Goal: Information Seeking & Learning: Learn about a topic

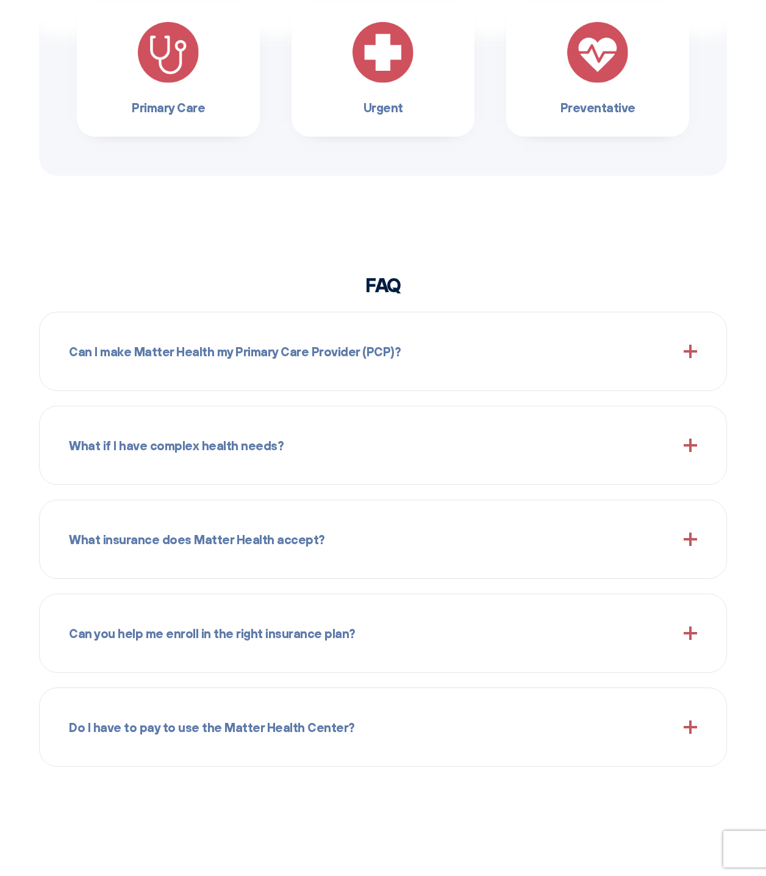
scroll to position [915, 0]
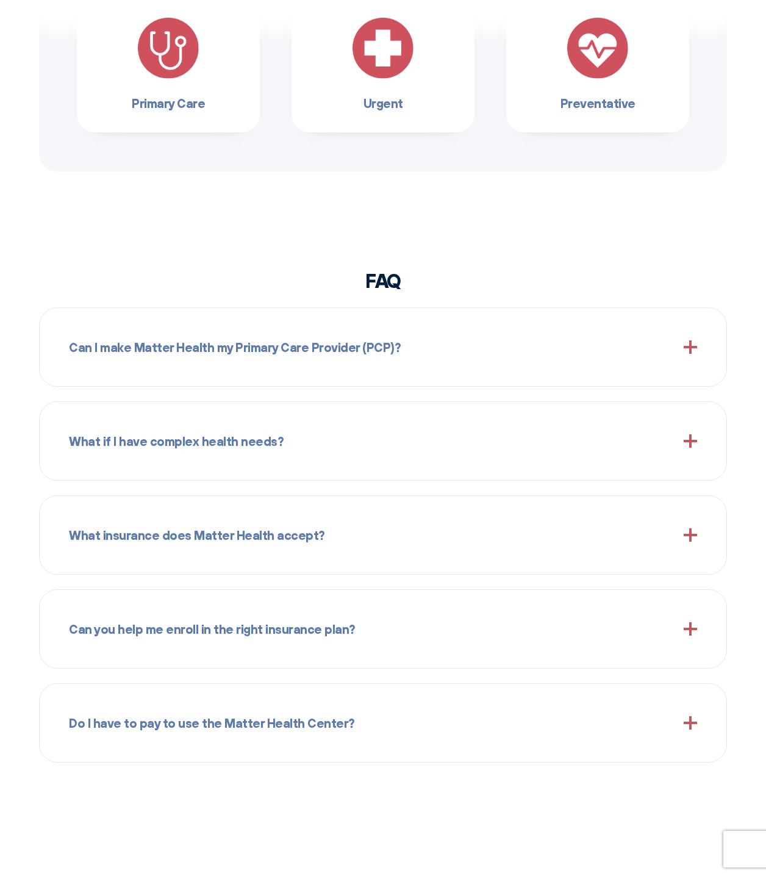
click at [690, 627] on span at bounding box center [690, 628] width 13 height 13
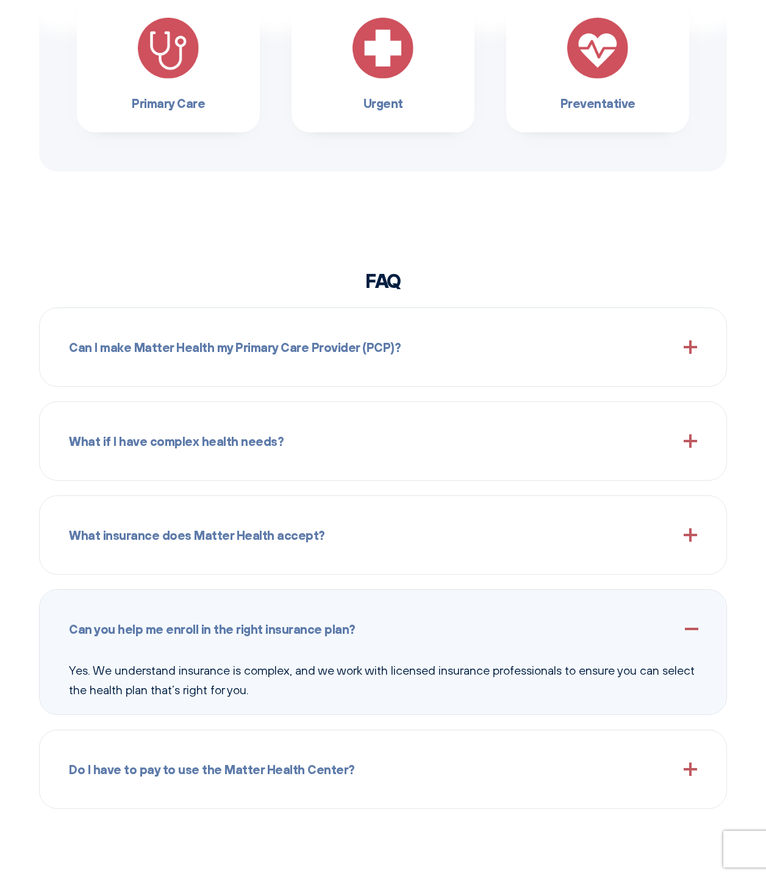
click at [696, 536] on span at bounding box center [690, 534] width 13 height 13
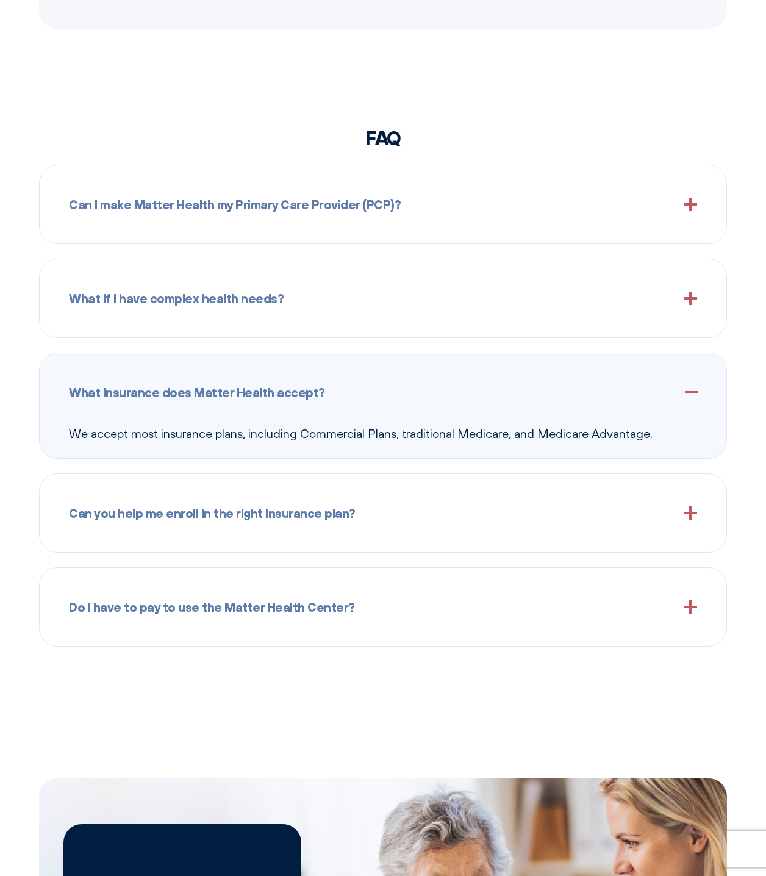
scroll to position [1098, 0]
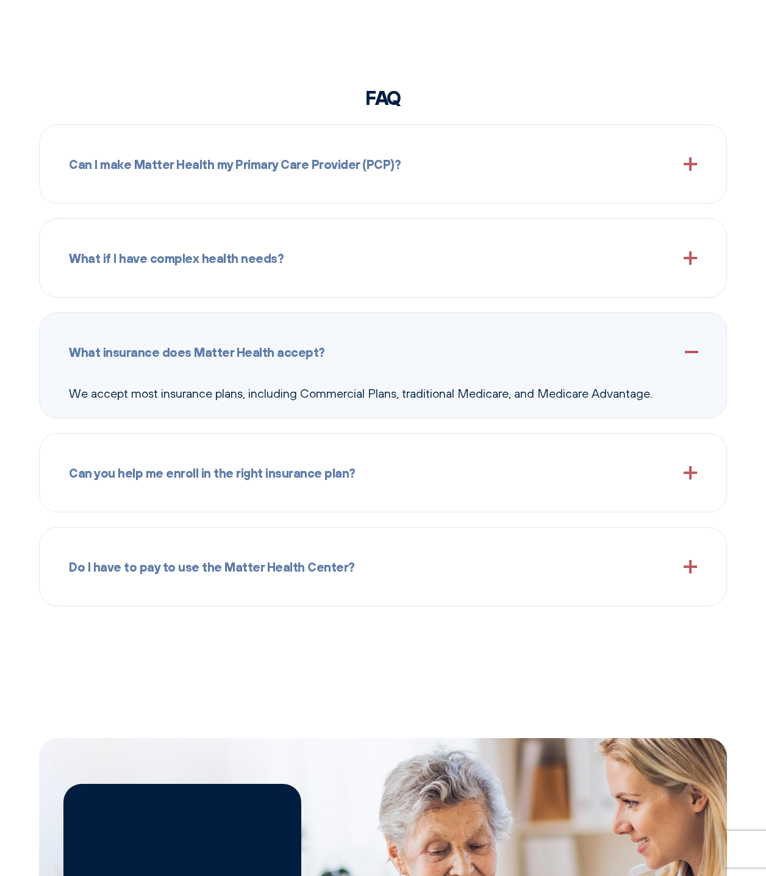
click at [690, 478] on span at bounding box center [690, 472] width 13 height 13
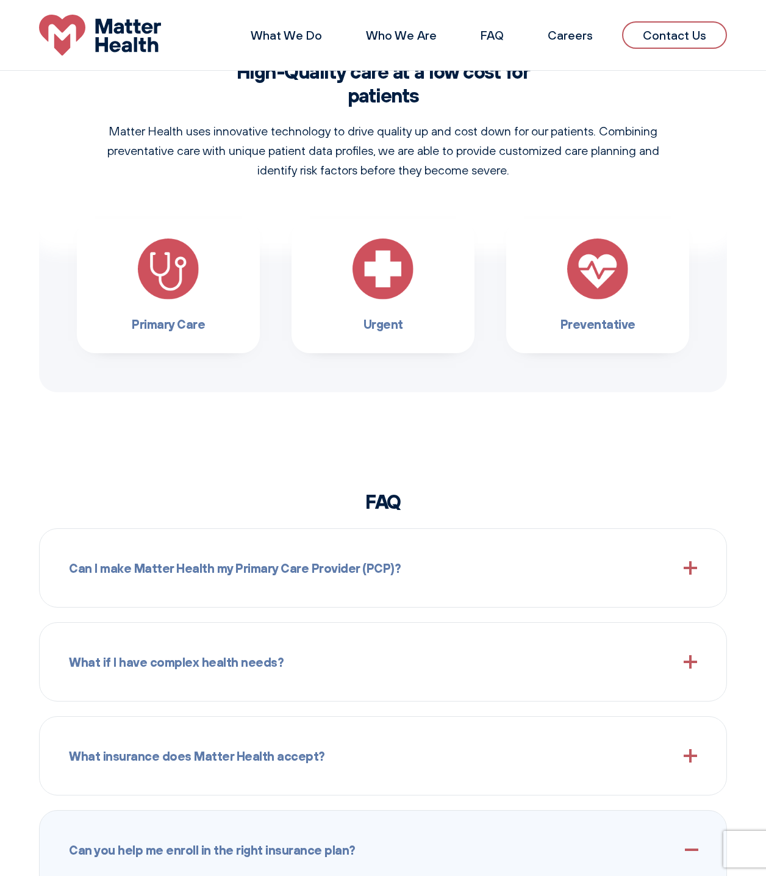
scroll to position [328, 0]
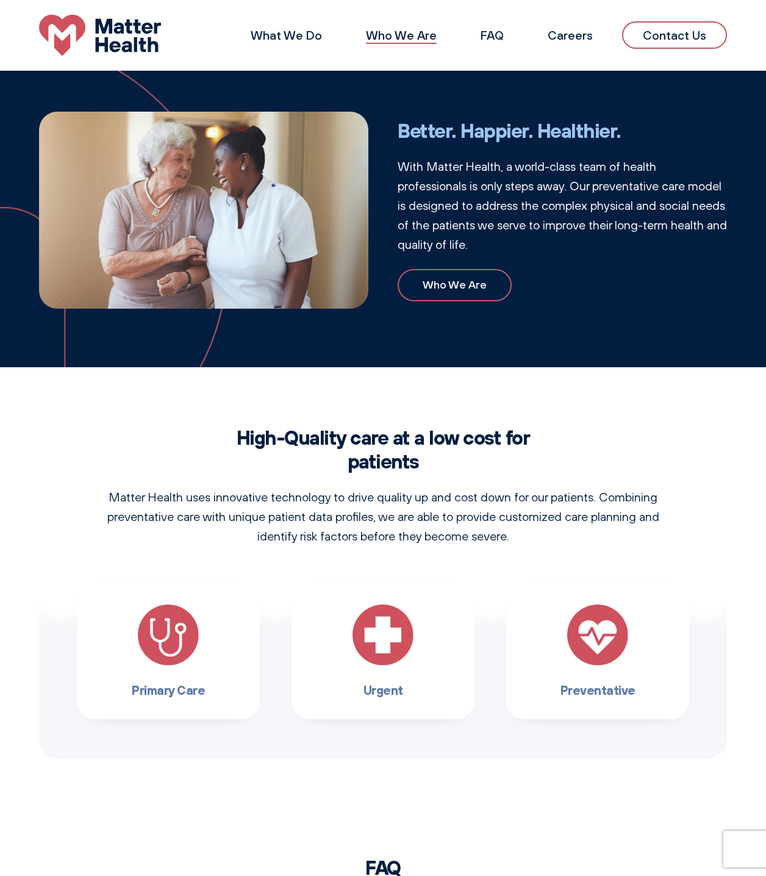
click at [399, 32] on link "Who We Are" at bounding box center [401, 34] width 71 height 15
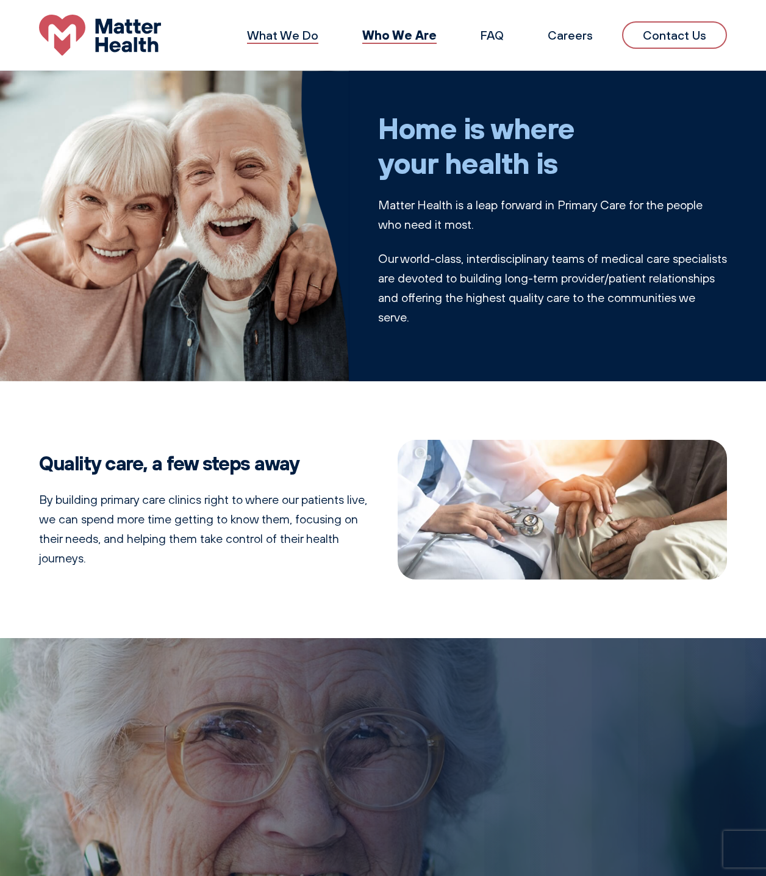
click at [296, 37] on link "What We Do" at bounding box center [282, 34] width 71 height 15
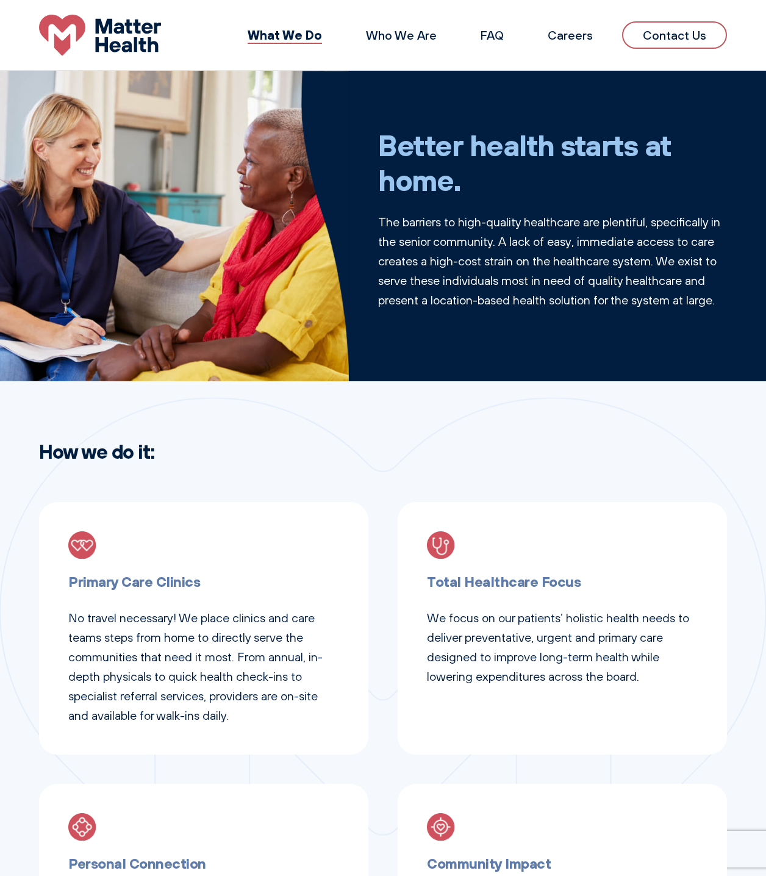
click at [525, 353] on div "Better health starts at home. The barriers to high-quality healthcare are plent…" at bounding box center [552, 225] width 349 height 255
